Goal: Information Seeking & Learning: Learn about a topic

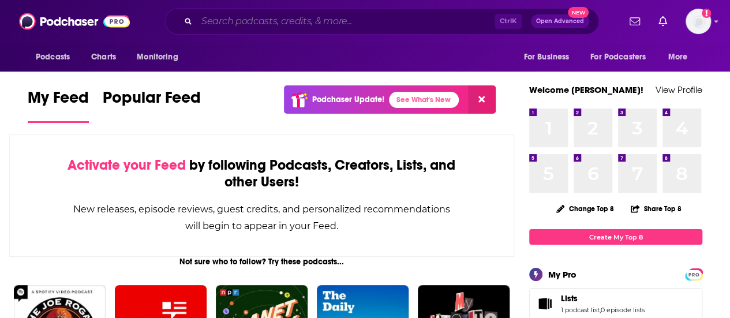
click at [369, 22] on input "Search podcasts, credits, & more..." at bounding box center [346, 21] width 298 height 18
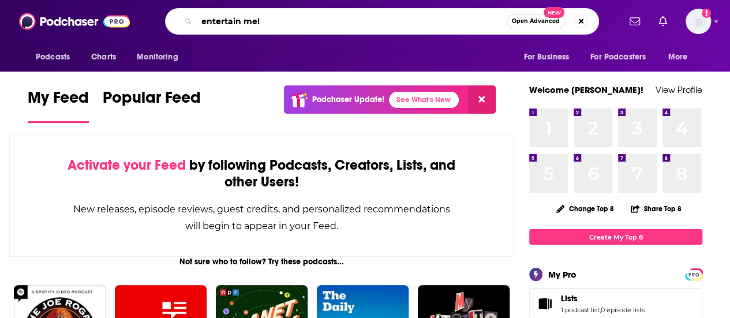
type input "entertain me!"
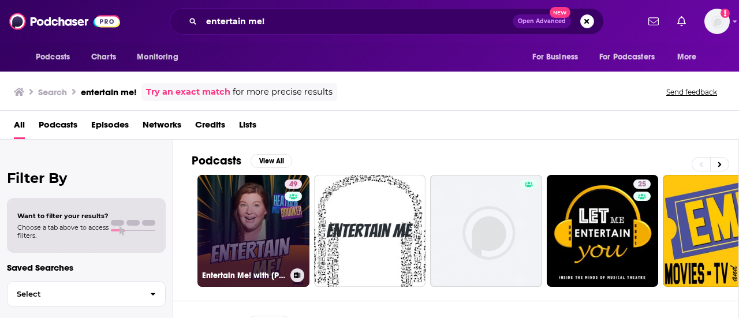
click at [267, 226] on link "49 Entertain Me! with [PERSON_NAME]" at bounding box center [253, 231] width 112 height 112
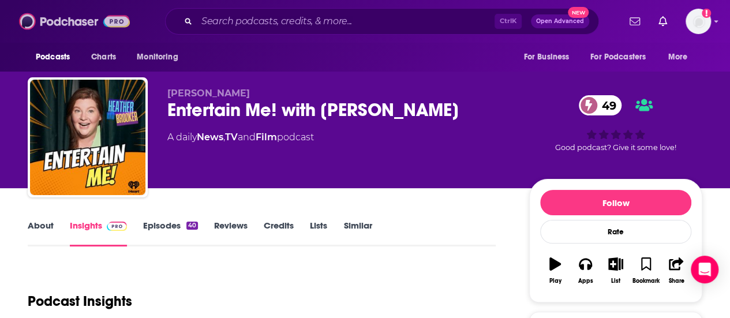
click at [65, 17] on img at bounding box center [74, 21] width 111 height 22
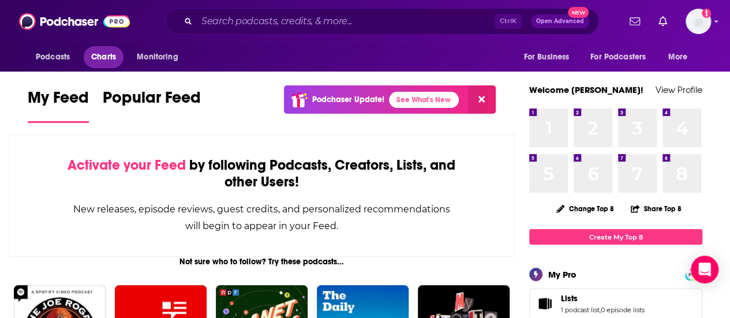
click at [111, 51] on span "Charts" at bounding box center [103, 57] width 25 height 16
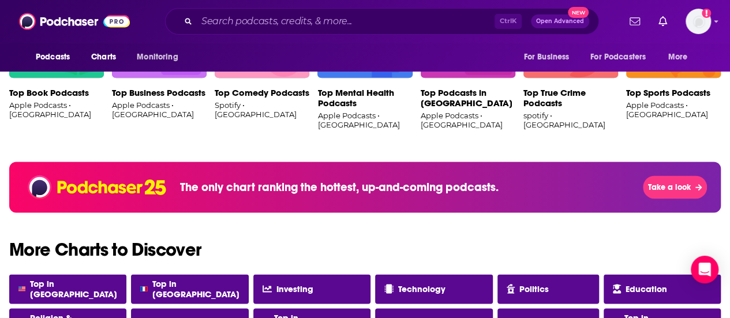
scroll to position [859, 0]
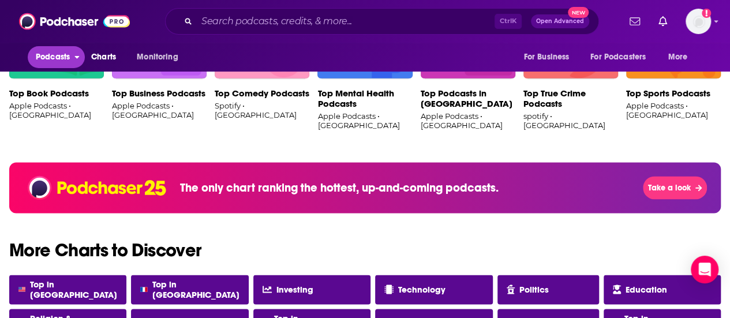
click at [53, 56] on span "Podcasts" at bounding box center [53, 57] width 34 height 16
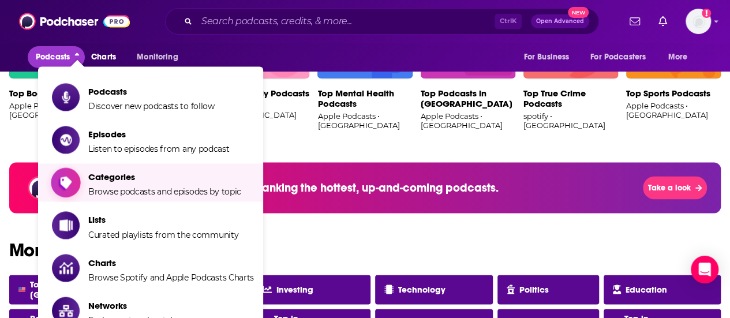
click at [185, 186] on span "Browse podcasts and episodes by topic" at bounding box center [164, 191] width 153 height 10
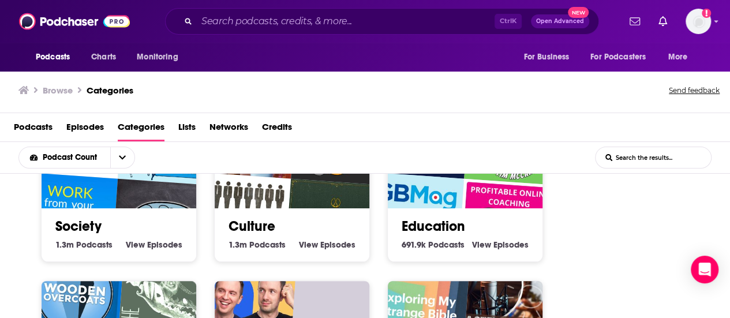
scroll to position [72, 0]
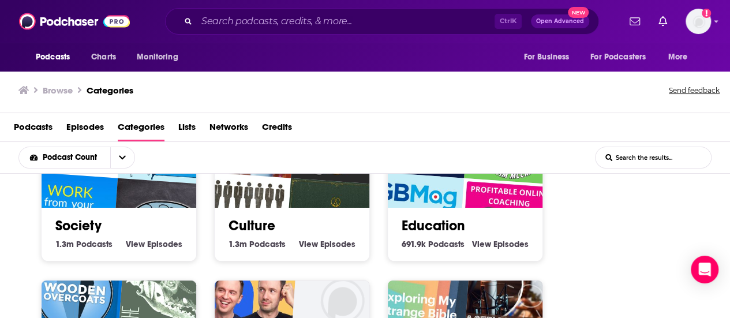
click at [243, 221] on link "Culture" at bounding box center [252, 225] width 47 height 17
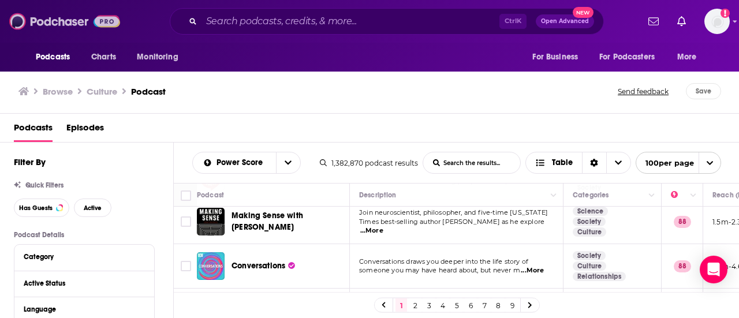
scroll to position [1947, 0]
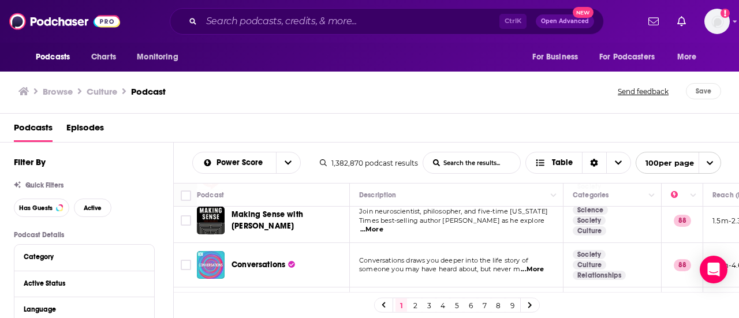
click at [532, 265] on span "...More" at bounding box center [532, 269] width 23 height 9
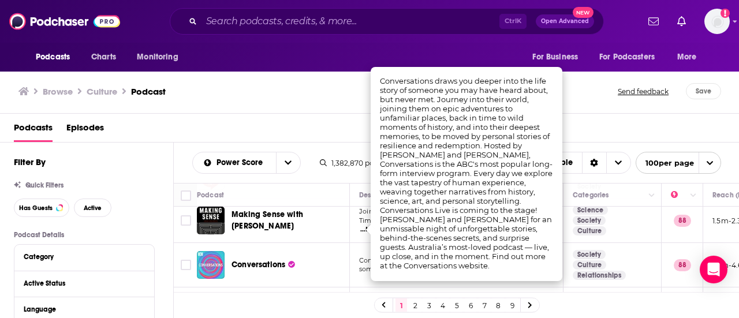
click at [320, 72] on div "Browse Culture Podcast Send feedback Save" at bounding box center [369, 91] width 739 height 44
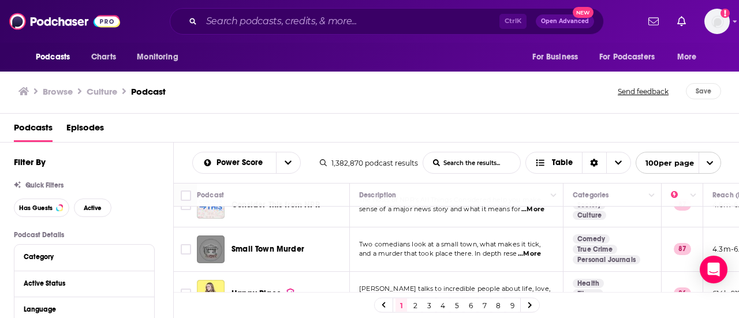
scroll to position [2835, 0]
click at [526, 293] on span "...More" at bounding box center [532, 297] width 23 height 9
click at [461, 113] on div "Browse Culture Podcast Send feedback Save" at bounding box center [369, 91] width 739 height 44
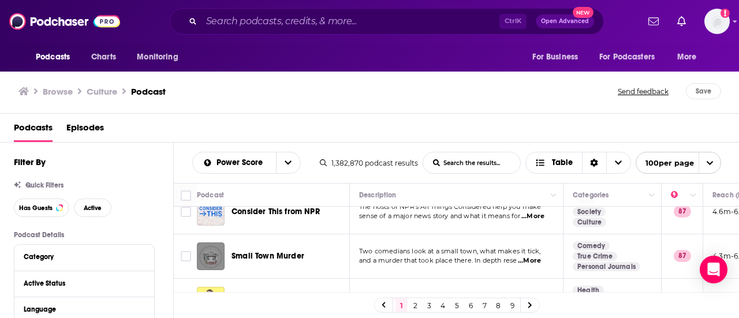
scroll to position [2826, 0]
click at [537, 301] on span "...More" at bounding box center [532, 305] width 23 height 9
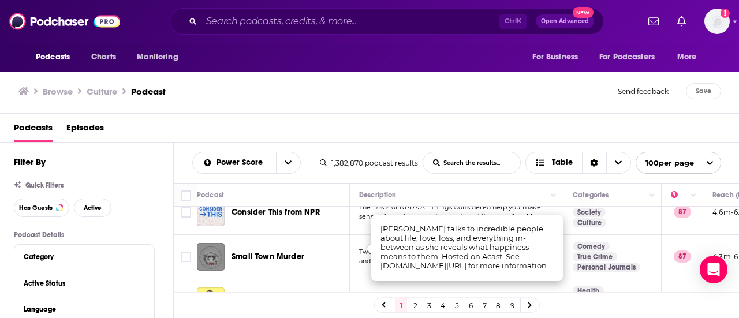
click at [437, 100] on div "Browse Culture Podcast Send feedback Save" at bounding box center [369, 91] width 739 height 44
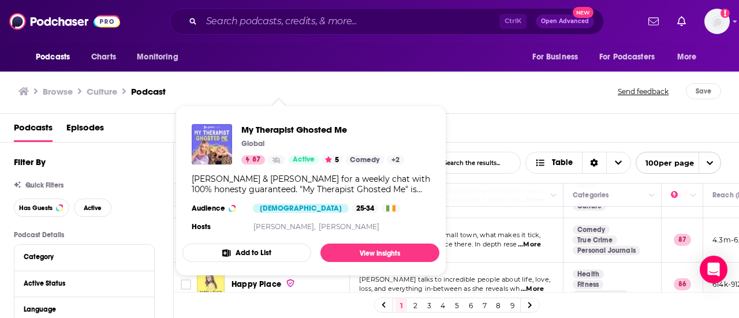
scroll to position [2843, 0]
click at [335, 91] on div "Browse Culture Podcast" at bounding box center [318, 91] width 600 height 16
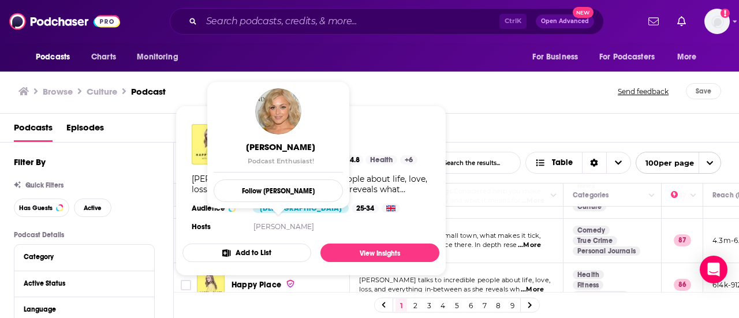
drag, startPoint x: 271, startPoint y: 227, endPoint x: 428, endPoint y: 85, distance: 212.1
click at [428, 85] on div "Browse Culture Podcast" at bounding box center [318, 91] width 600 height 16
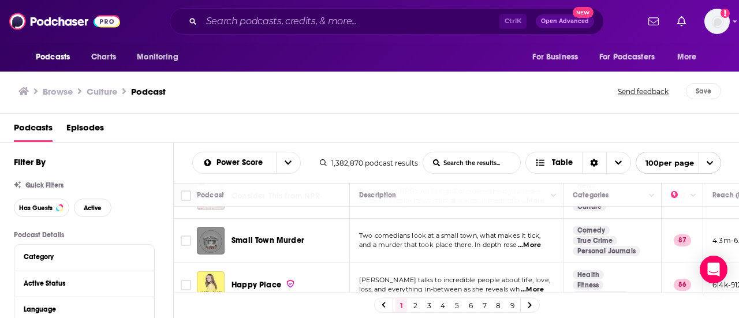
click at [484, 106] on div "Browse Culture Podcast Send feedback Save" at bounding box center [369, 91] width 739 height 44
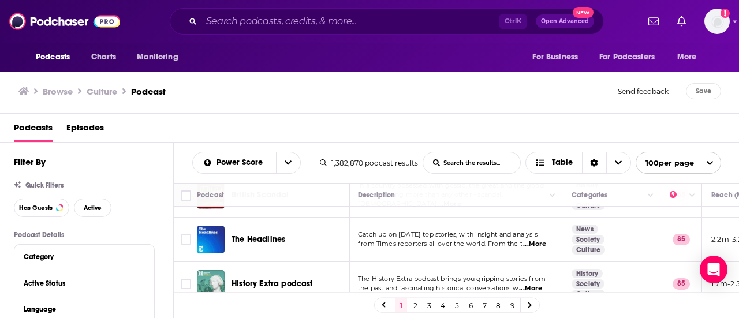
scroll to position [4355, 0]
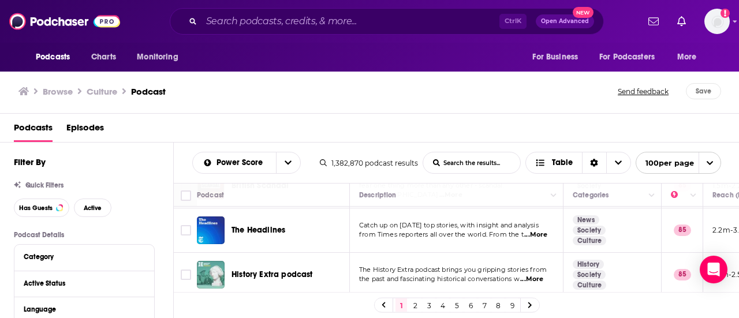
click at [417, 304] on link "2" at bounding box center [415, 305] width 12 height 14
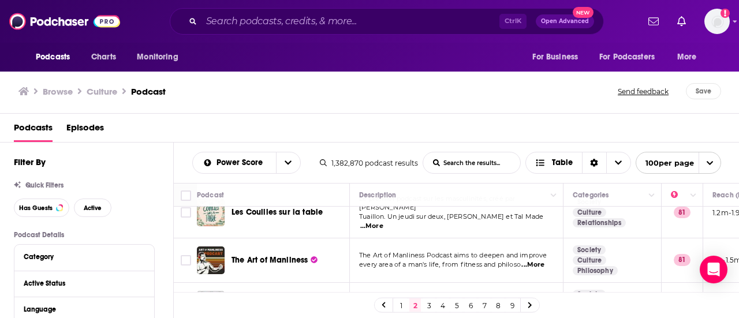
scroll to position [4255, 0]
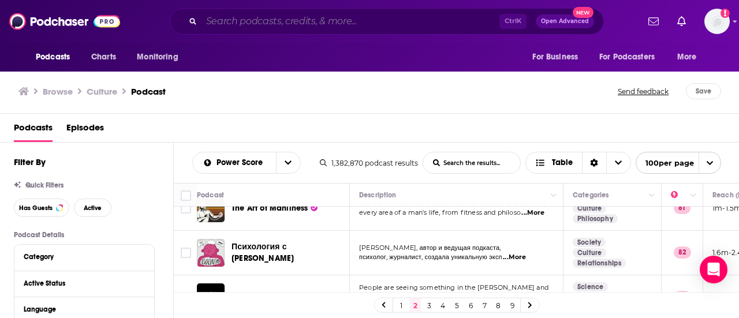
click at [361, 29] on input "Search podcasts, credits, & more..." at bounding box center [350, 21] width 298 height 18
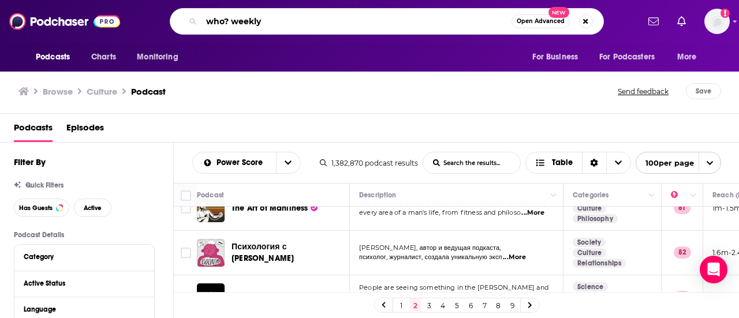
type input "who? weekly"
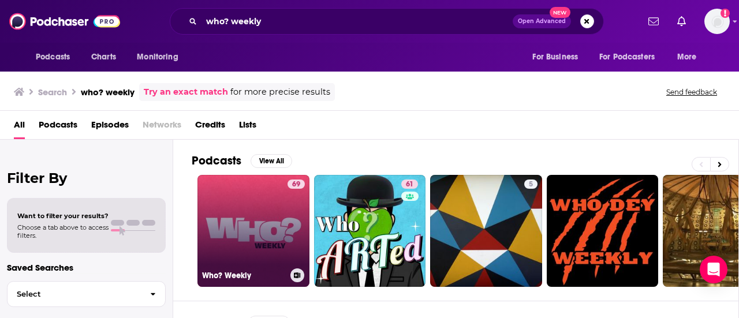
click at [241, 209] on link "69 Who? Weekly" at bounding box center [253, 231] width 112 height 112
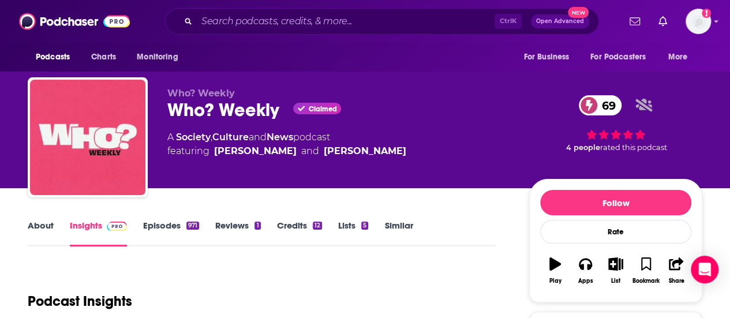
click at [200, 137] on link "Society" at bounding box center [193, 137] width 35 height 11
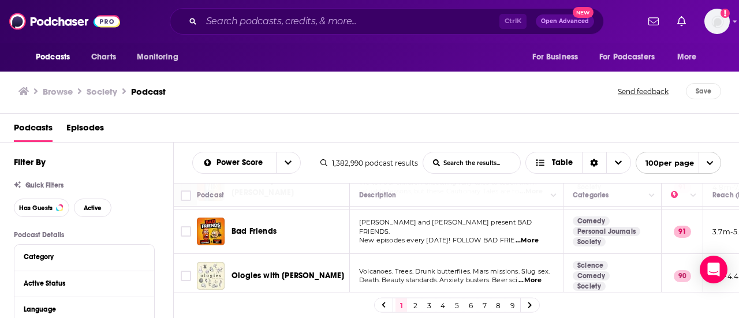
scroll to position [1158, 0]
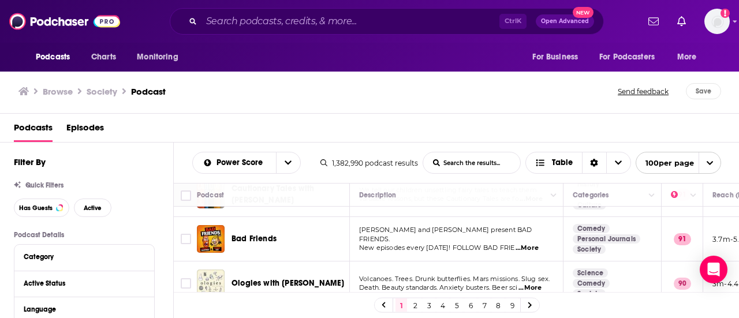
click at [530, 244] on span "...More" at bounding box center [526, 248] width 23 height 9
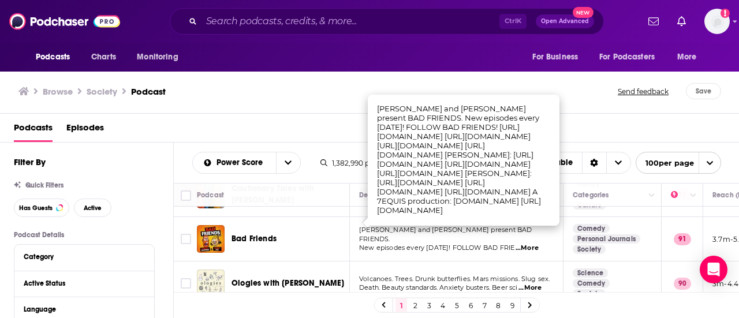
click at [300, 93] on div "Browse Society Podcast" at bounding box center [318, 91] width 600 height 16
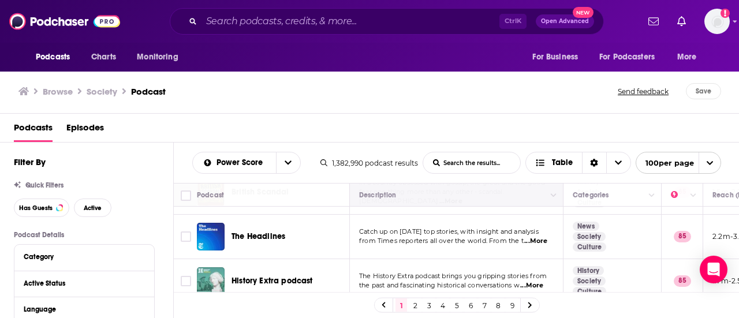
scroll to position [4355, 0]
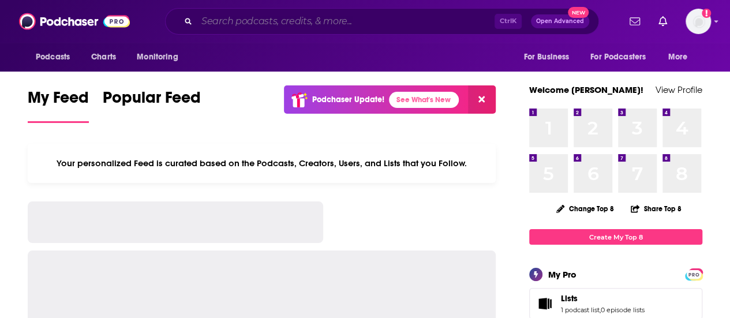
click at [310, 29] on input "Search podcasts, credits, & more..." at bounding box center [346, 21] width 298 height 18
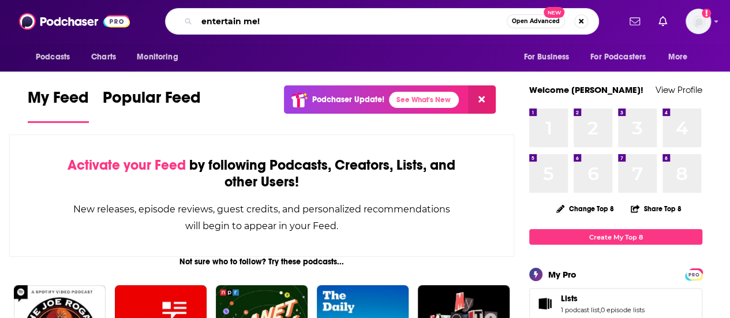
type input "entertain me!"
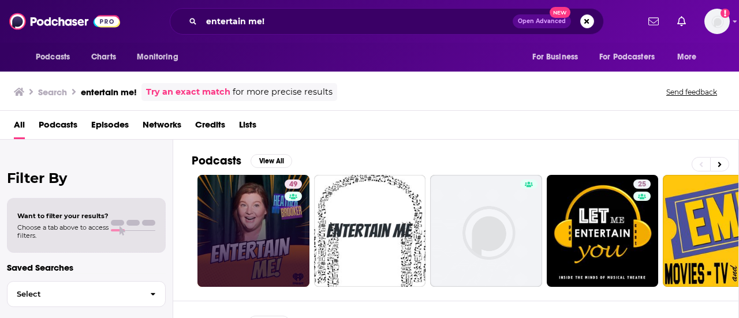
click at [254, 214] on link "49" at bounding box center [253, 231] width 112 height 112
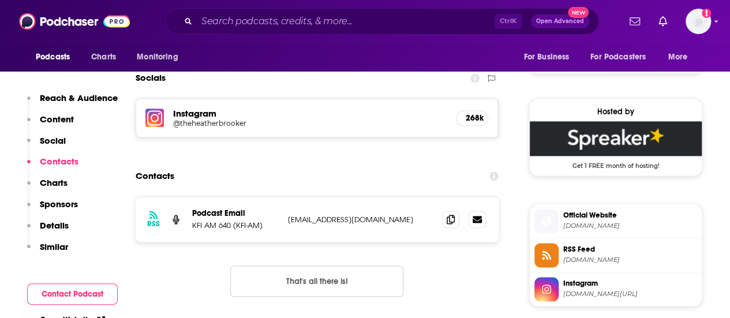
scroll to position [808, 0]
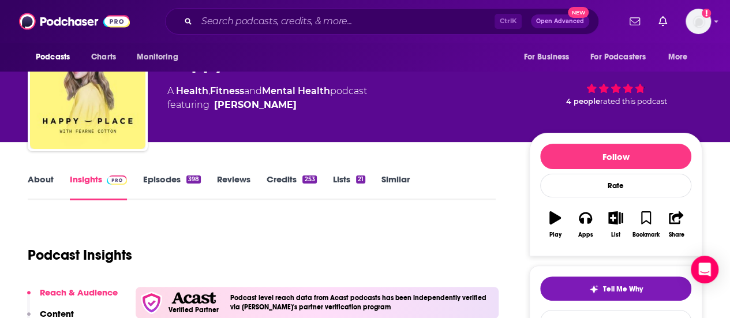
scroll to position [28, 0]
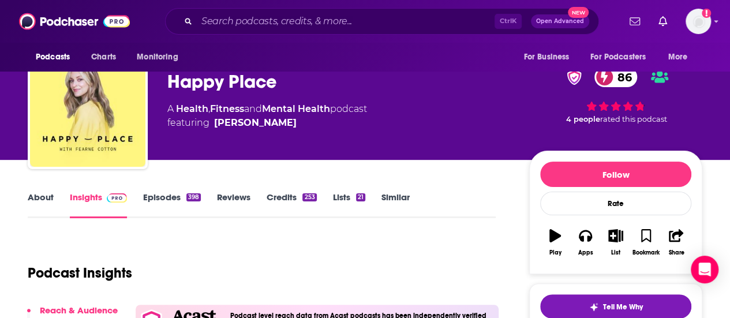
click at [37, 194] on link "About" at bounding box center [41, 205] width 26 height 27
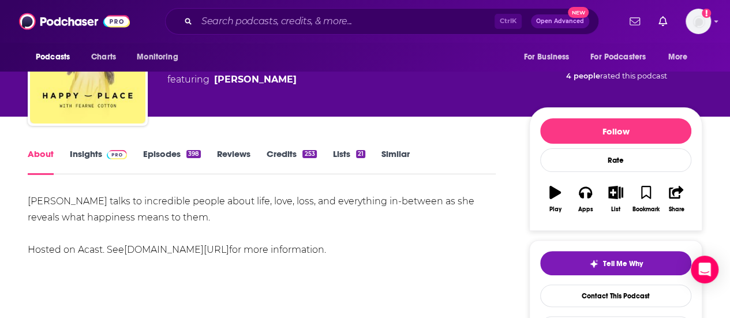
scroll to position [147, 0]
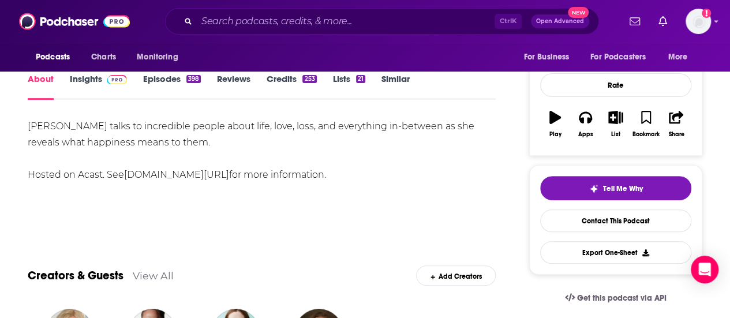
click at [173, 84] on link "Episodes 398" at bounding box center [172, 86] width 58 height 27
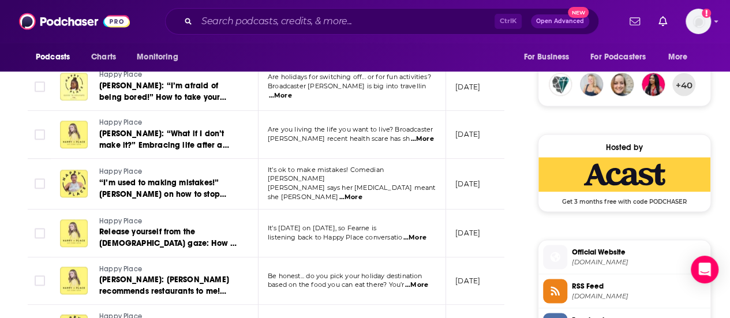
scroll to position [852, 0]
